Goal: Transaction & Acquisition: Purchase product/service

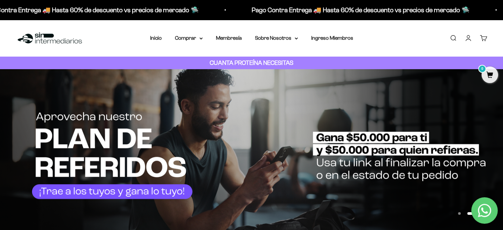
click at [468, 38] on link "Iniciar sesión" at bounding box center [467, 37] width 7 height 7
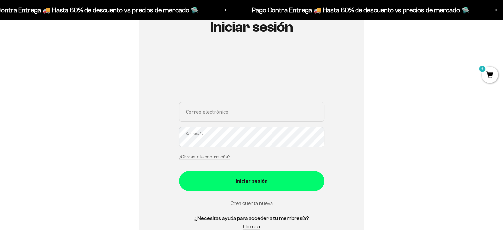
scroll to position [99, 0]
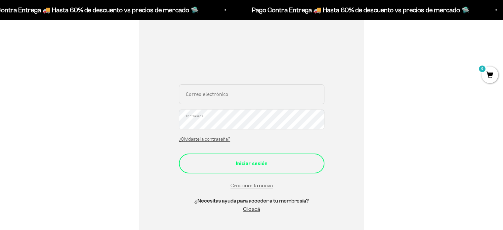
type input "[EMAIL_ADDRESS][DOMAIN_NAME]"
click at [286, 157] on button "Iniciar sesión" at bounding box center [251, 163] width 145 height 20
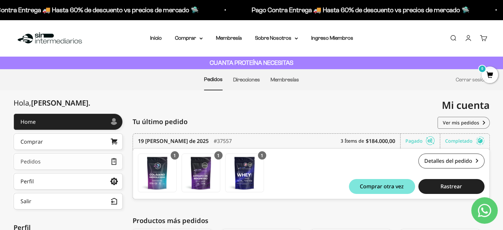
click at [22, 160] on div "Pedidos" at bounding box center [30, 161] width 20 height 5
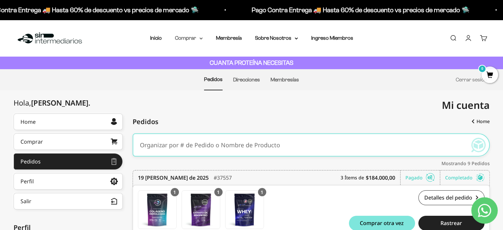
click at [197, 38] on summary "Comprar" at bounding box center [189, 38] width 28 height 9
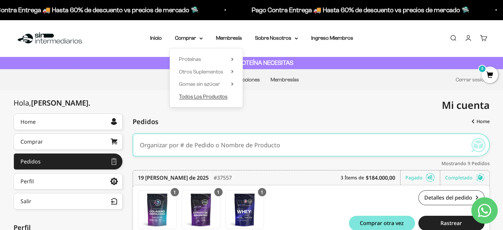
click at [190, 95] on span "Todos Los Productos" at bounding box center [203, 97] width 49 height 6
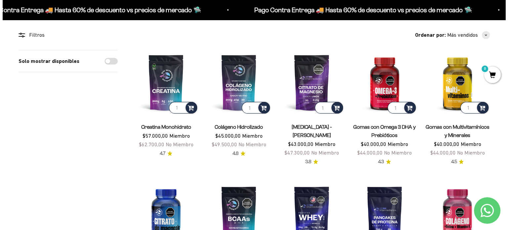
scroll to position [66, 0]
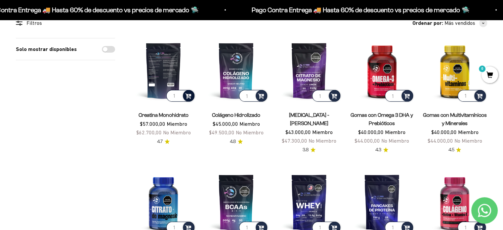
click at [187, 96] on span at bounding box center [188, 96] width 6 height 8
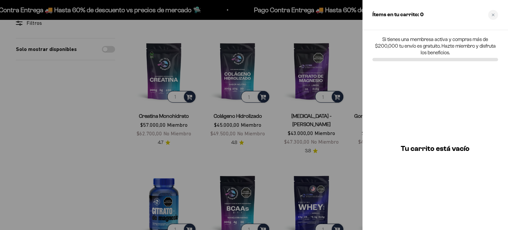
click at [274, 112] on div at bounding box center [254, 115] width 508 height 230
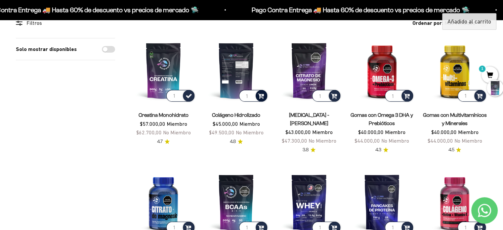
click at [263, 97] on span at bounding box center [261, 96] width 6 height 8
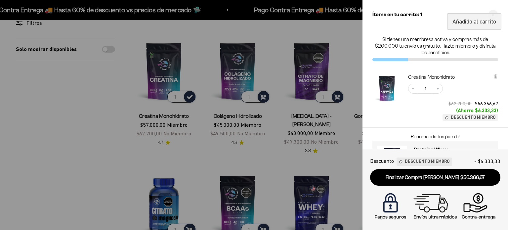
click at [277, 130] on div at bounding box center [254, 115] width 508 height 230
click at [337, 97] on div at bounding box center [254, 115] width 508 height 230
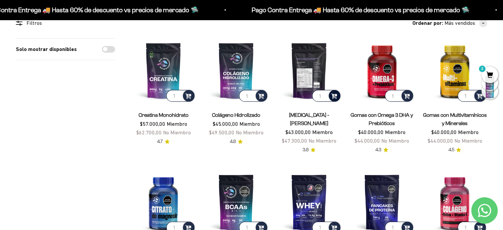
click at [335, 96] on span at bounding box center [334, 96] width 6 height 8
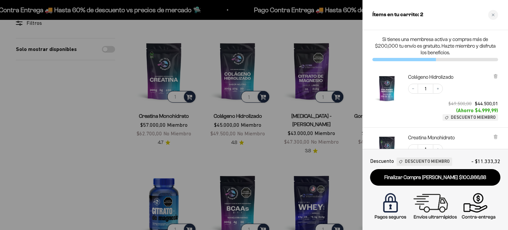
click at [115, 137] on div at bounding box center [254, 115] width 508 height 230
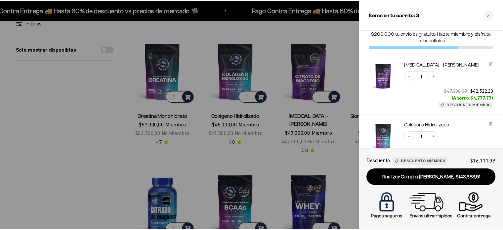
scroll to position [0, 0]
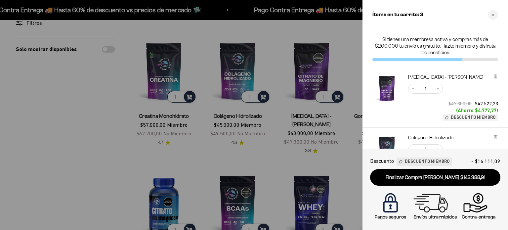
click at [35, 124] on div at bounding box center [254, 115] width 508 height 230
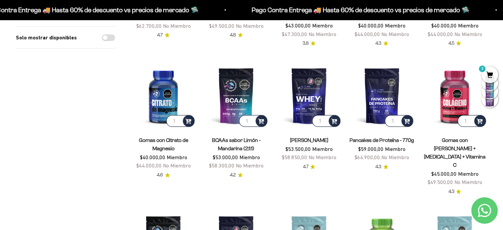
scroll to position [165, 0]
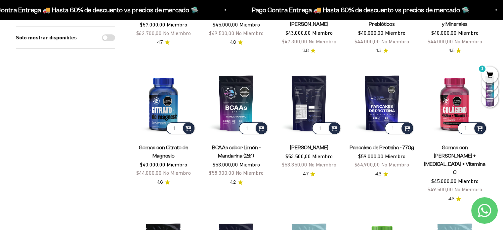
click at [304, 98] on img at bounding box center [308, 102] width 65 height 65
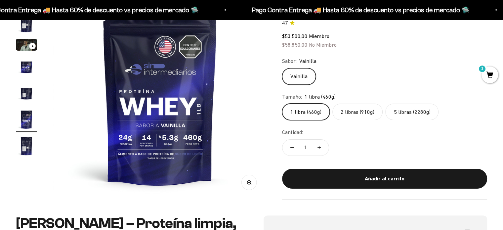
scroll to position [0, 1106]
click at [347, 115] on label "2 libras (910g)" at bounding box center [357, 111] width 50 height 17
click at [282, 103] on input "2 libras (910g)" at bounding box center [282, 103] width 0 height 0
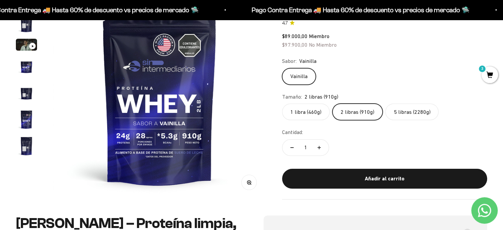
scroll to position [66, 0]
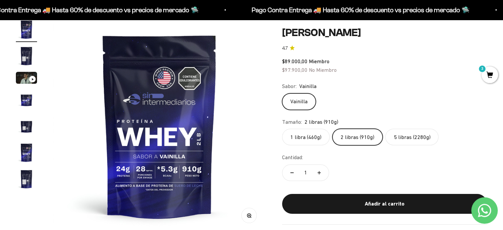
click at [418, 135] on label "5 libras (2280g)" at bounding box center [411, 137] width 53 height 17
click at [282, 129] on input "5 libras (2280g)" at bounding box center [282, 128] width 0 height 0
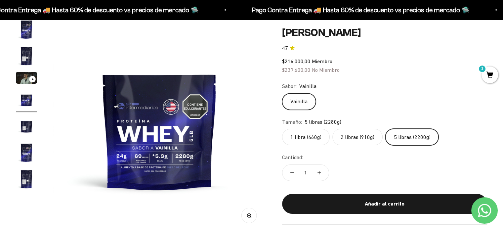
click at [339, 133] on label "2 libras (910g)" at bounding box center [357, 137] width 50 height 17
click at [282, 129] on input "2 libras (910g)" at bounding box center [282, 128] width 0 height 0
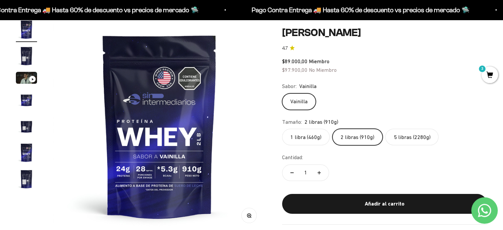
click at [301, 135] on label "1 libra (460g)" at bounding box center [306, 137] width 48 height 17
click at [282, 129] on input "1 libra (460g)" at bounding box center [282, 128] width 0 height 0
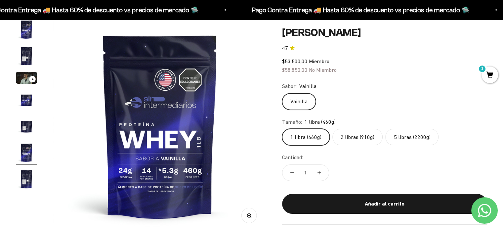
click at [336, 135] on label "2 libras (910g)" at bounding box center [357, 137] width 50 height 17
click at [282, 129] on input "2 libras (910g)" at bounding box center [282, 128] width 0 height 0
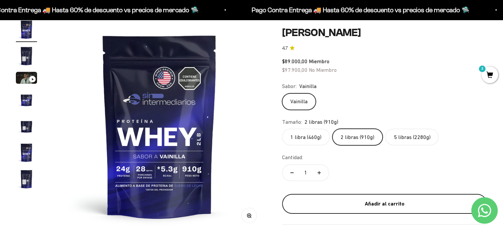
click at [415, 211] on button "Añadir al carrito" at bounding box center [384, 203] width 205 height 20
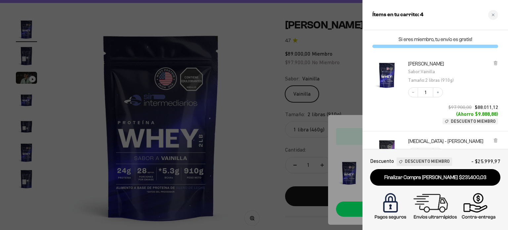
click at [353, 71] on div at bounding box center [254, 115] width 508 height 230
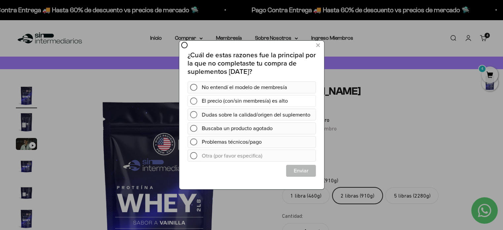
click at [228, 102] on div "El precio (con/sin membresía) es alto" at bounding box center [256, 101] width 111 height 12
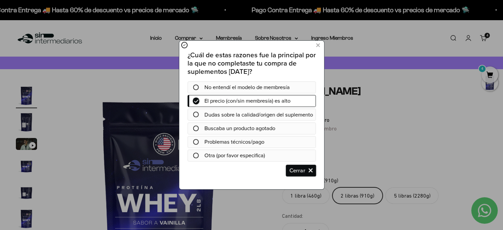
click at [295, 176] on span "Cerrar" at bounding box center [300, 170] width 29 height 12
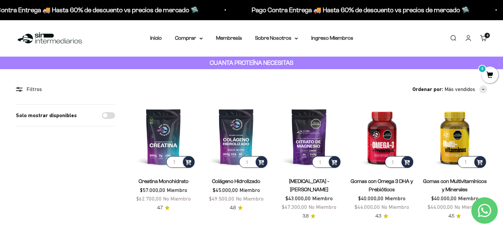
click at [53, 37] on img at bounding box center [50, 38] width 68 height 14
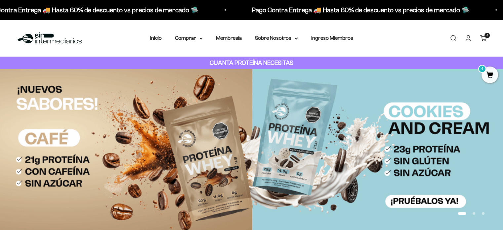
click at [482, 36] on link "Carrito 4 artículos 4" at bounding box center [483, 37] width 7 height 7
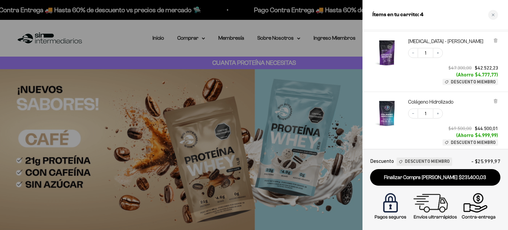
scroll to position [90, 0]
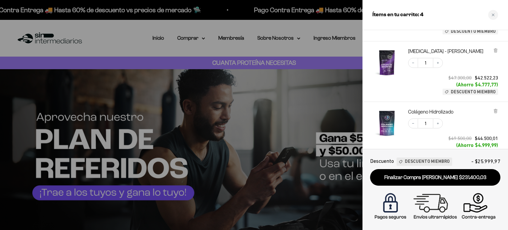
click at [496, 49] on icon at bounding box center [495, 50] width 3 height 3
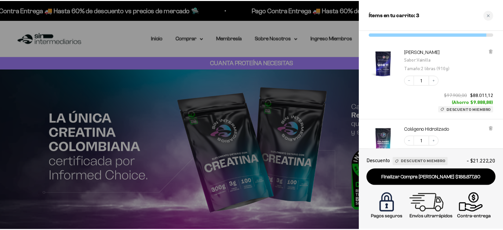
scroll to position [0, 0]
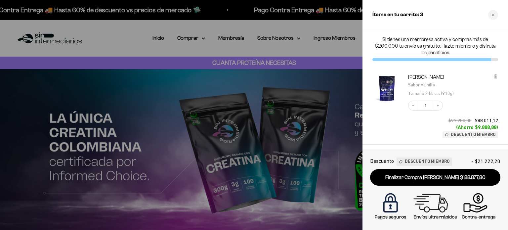
click at [316, 50] on div at bounding box center [254, 115] width 508 height 230
